Goal: Check status: Check status

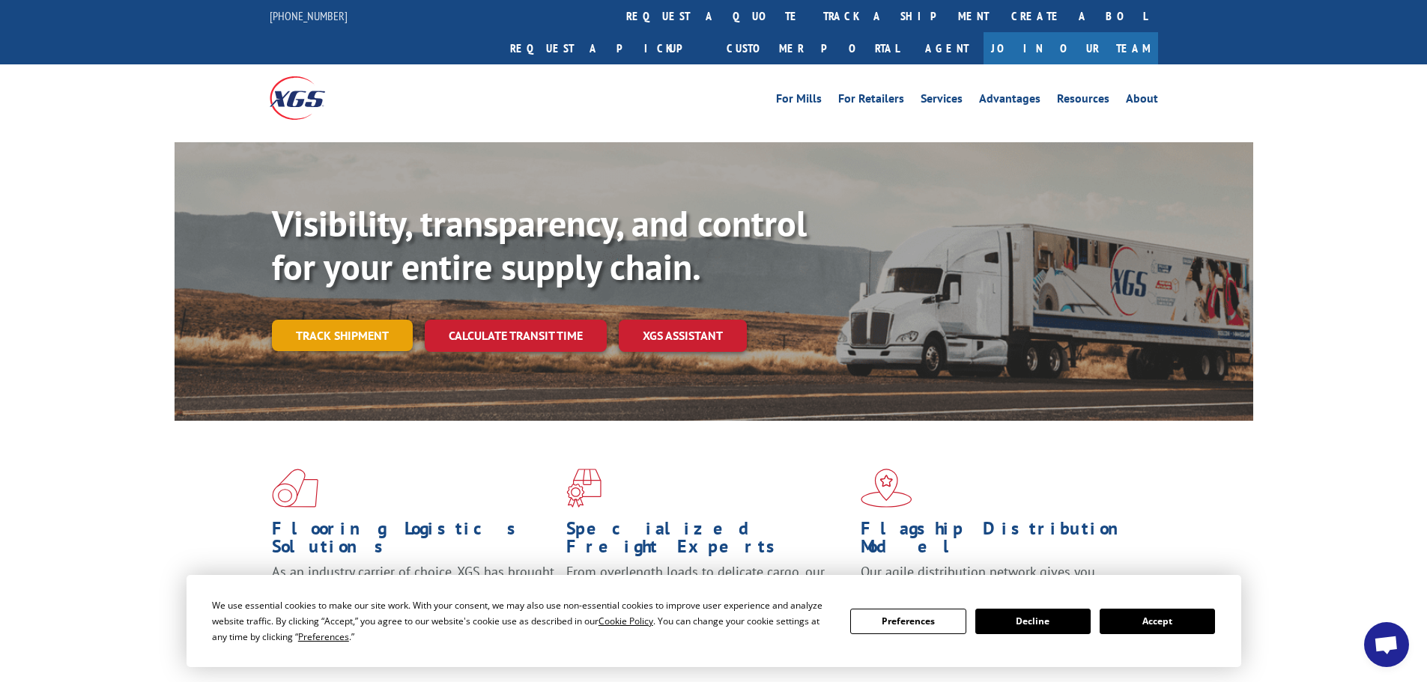
click at [356, 320] on link "Track shipment" at bounding box center [342, 335] width 141 height 31
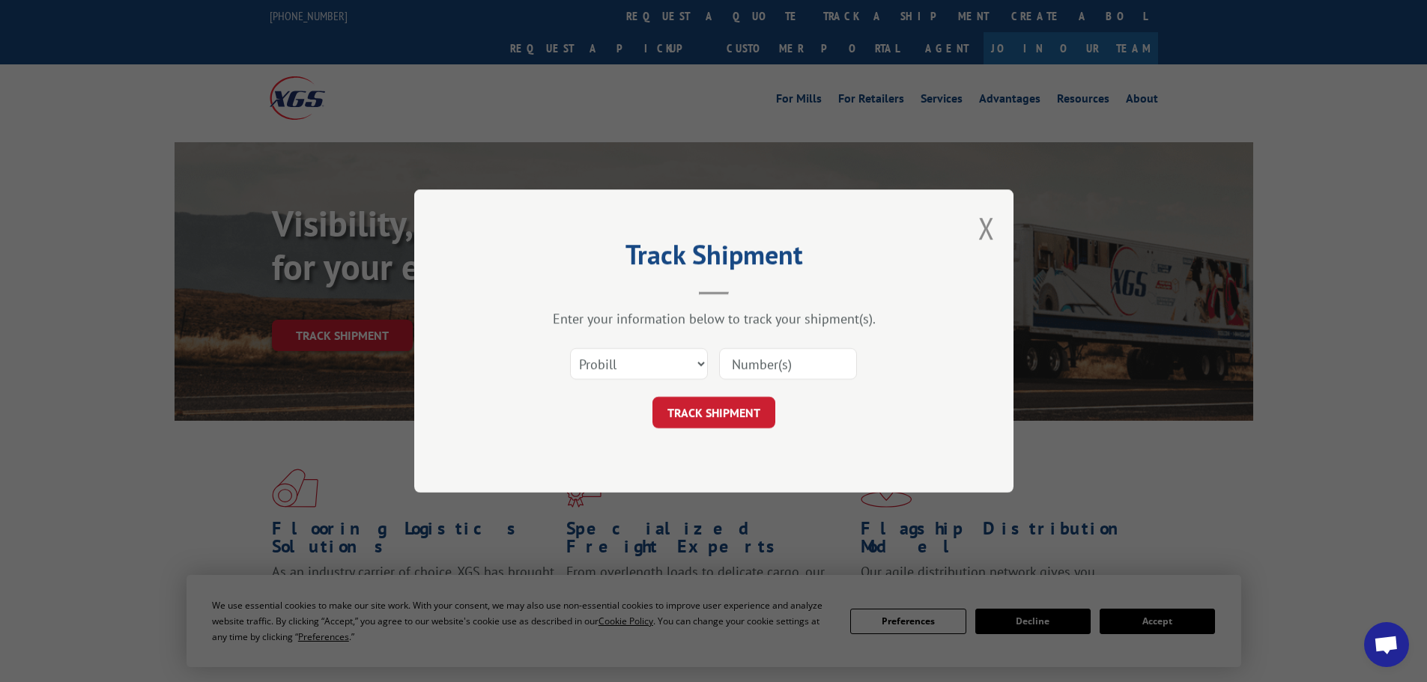
drag, startPoint x: 769, startPoint y: 371, endPoint x: 786, endPoint y: 365, distance: 18.2
click at [769, 371] on input at bounding box center [788, 363] width 138 height 31
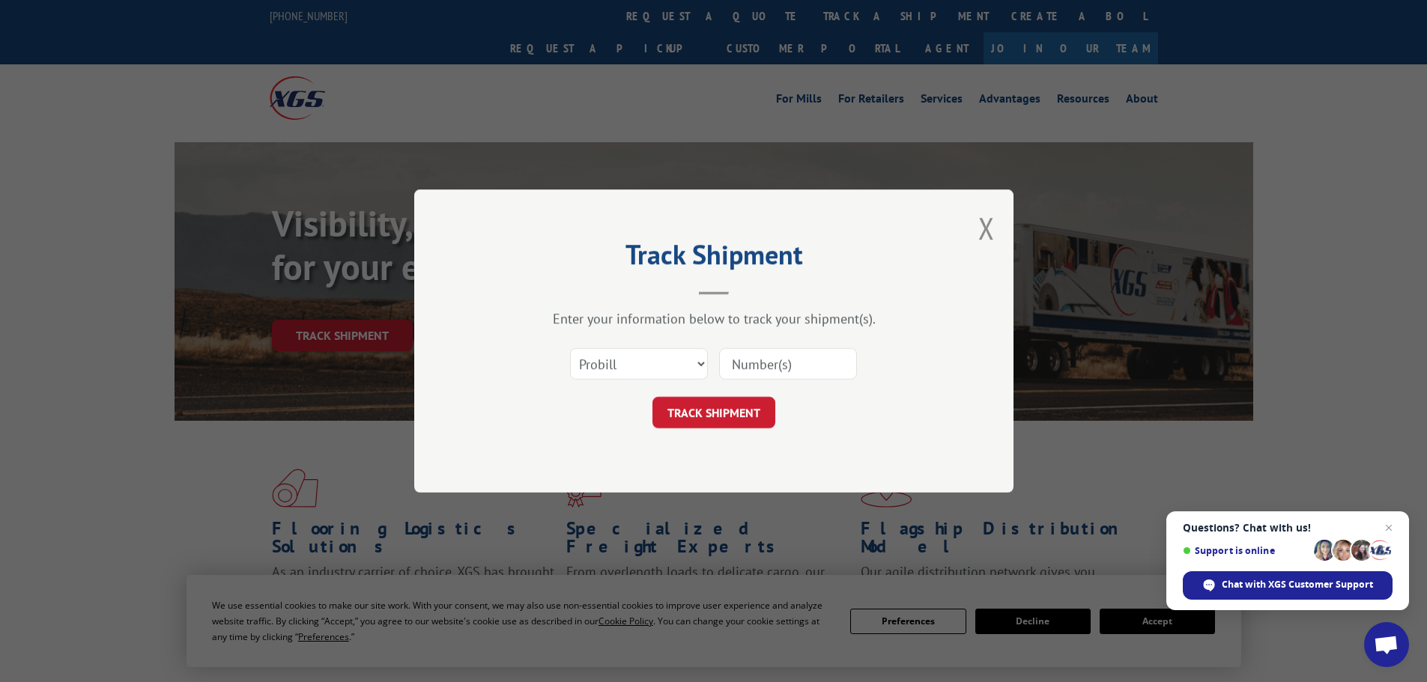
click at [750, 361] on input at bounding box center [788, 363] width 138 height 31
type input "16332043"
click button "TRACK SHIPMENT" at bounding box center [713, 412] width 123 height 31
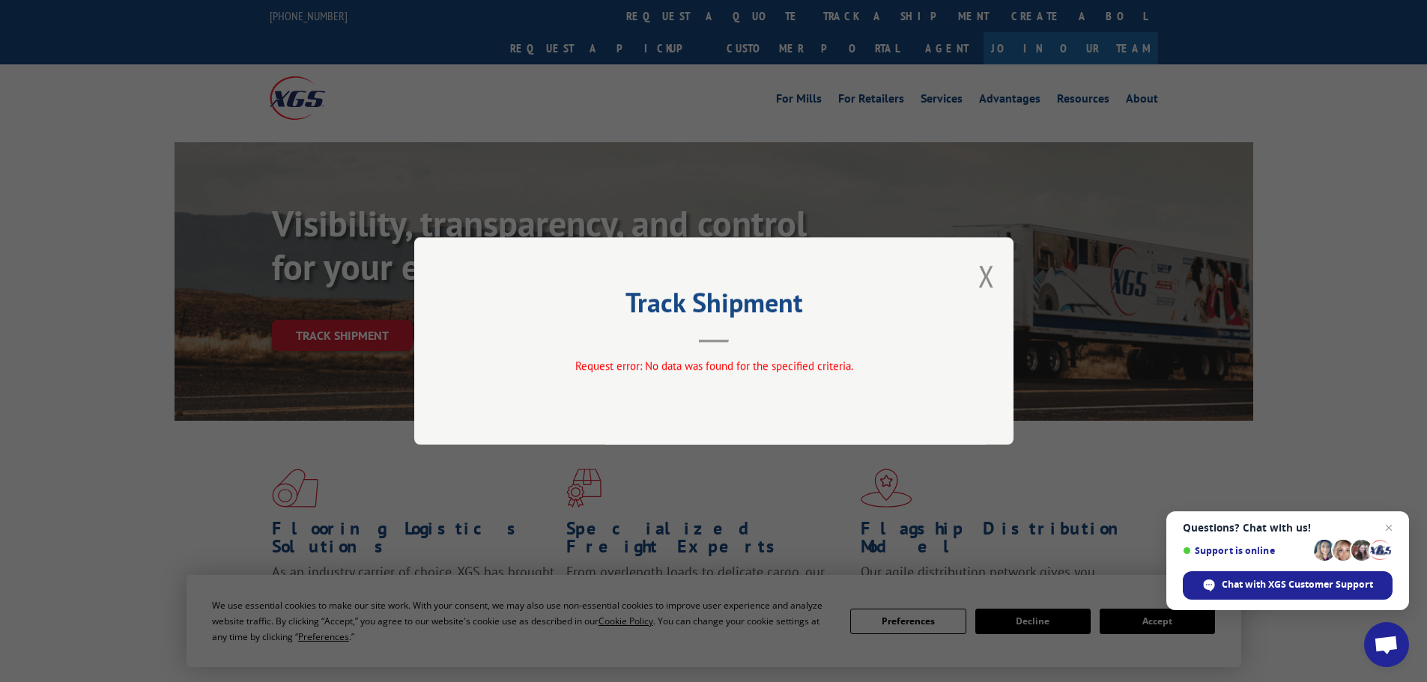
click at [770, 356] on div "Track Shipment Request error: No data was found for the specified criteria." at bounding box center [713, 340] width 599 height 207
click at [989, 274] on button "Close modal" at bounding box center [986, 276] width 16 height 40
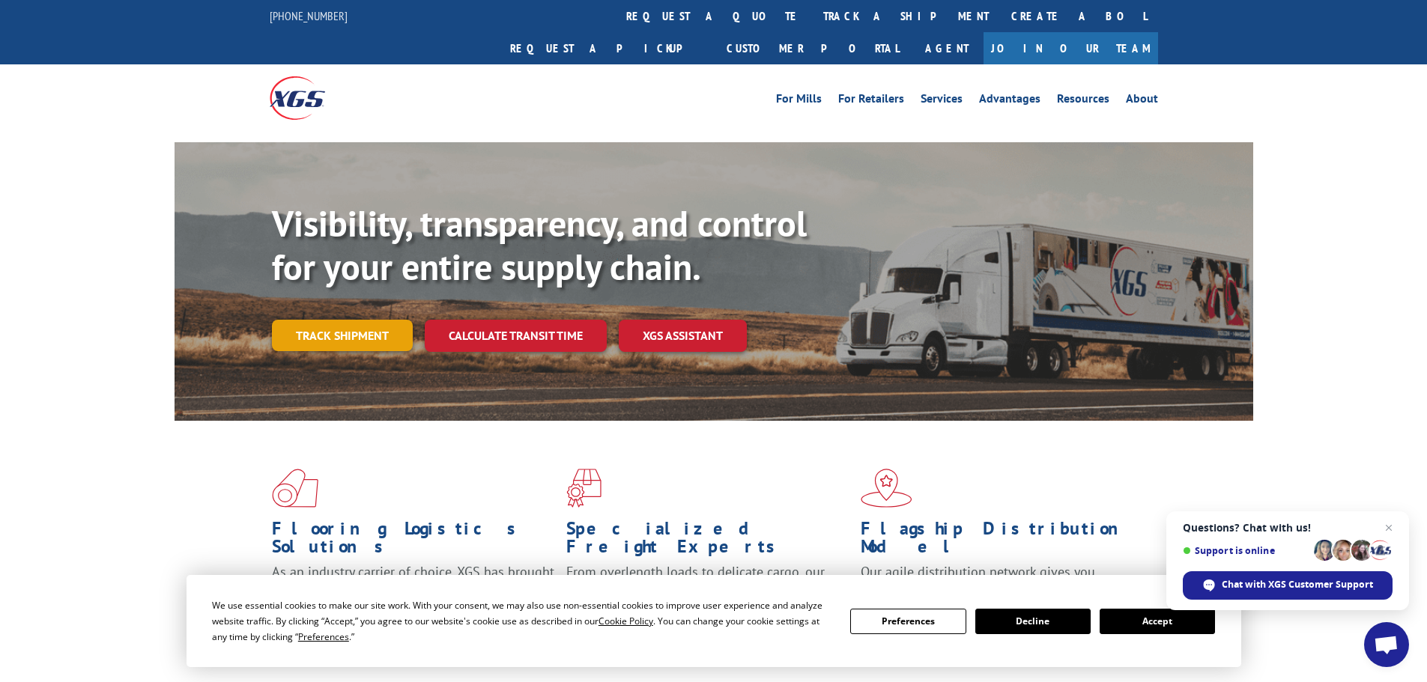
click at [351, 320] on link "Track shipment" at bounding box center [342, 335] width 141 height 31
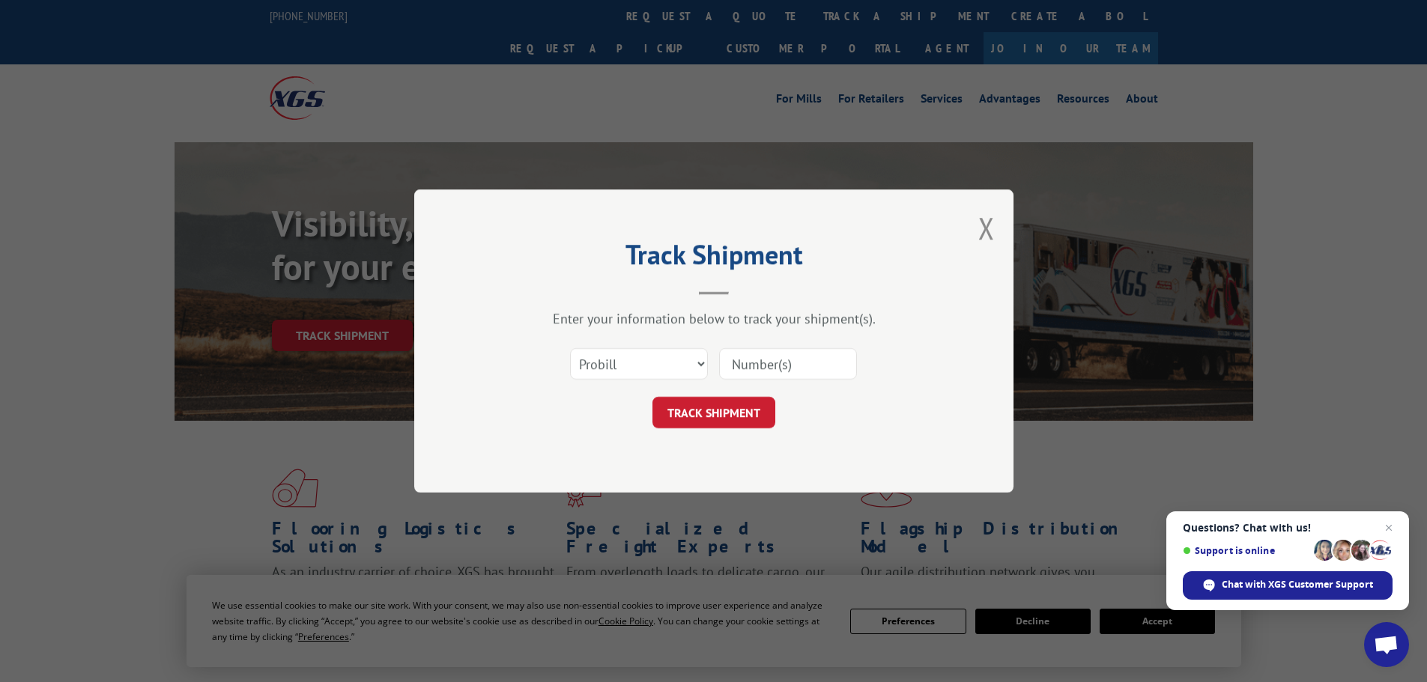
click at [764, 371] on input at bounding box center [788, 363] width 138 height 31
type input "16332043"
click button "TRACK SHIPMENT" at bounding box center [713, 412] width 123 height 31
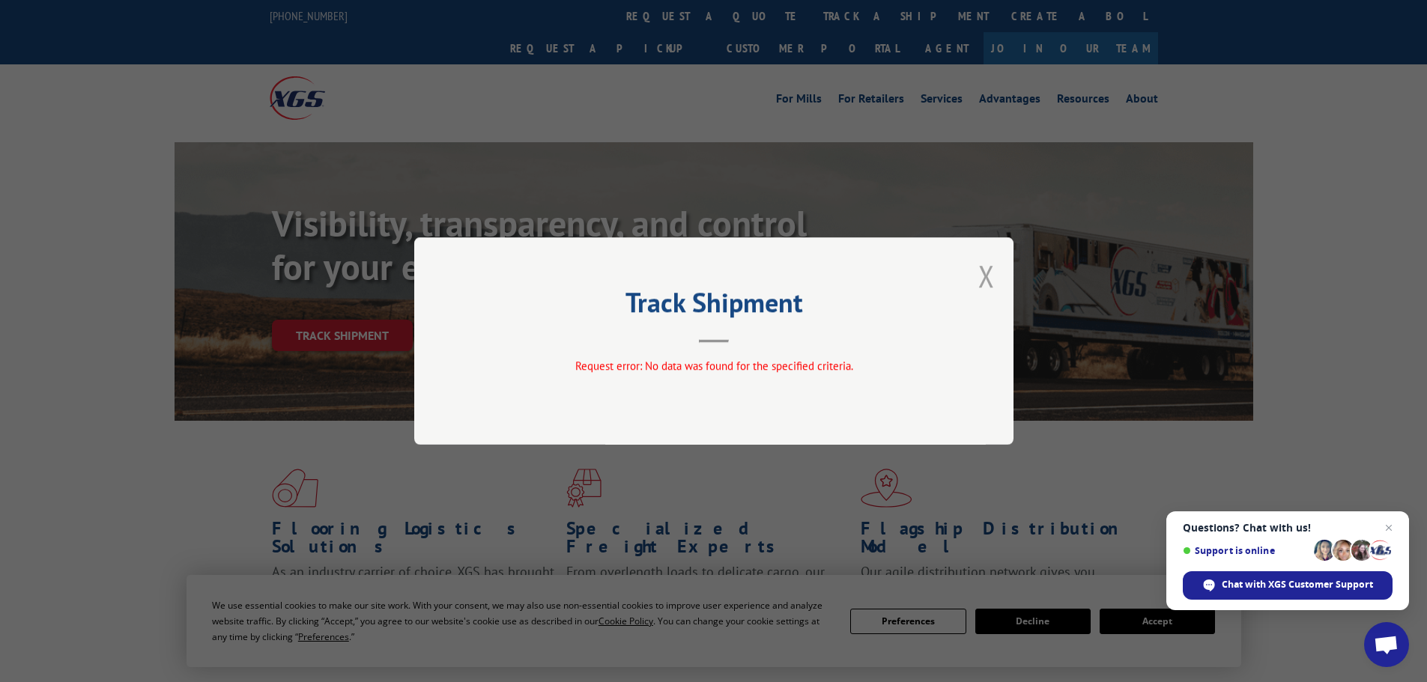
click at [989, 279] on button "Close modal" at bounding box center [986, 276] width 16 height 40
